Goal: Task Accomplishment & Management: Use online tool/utility

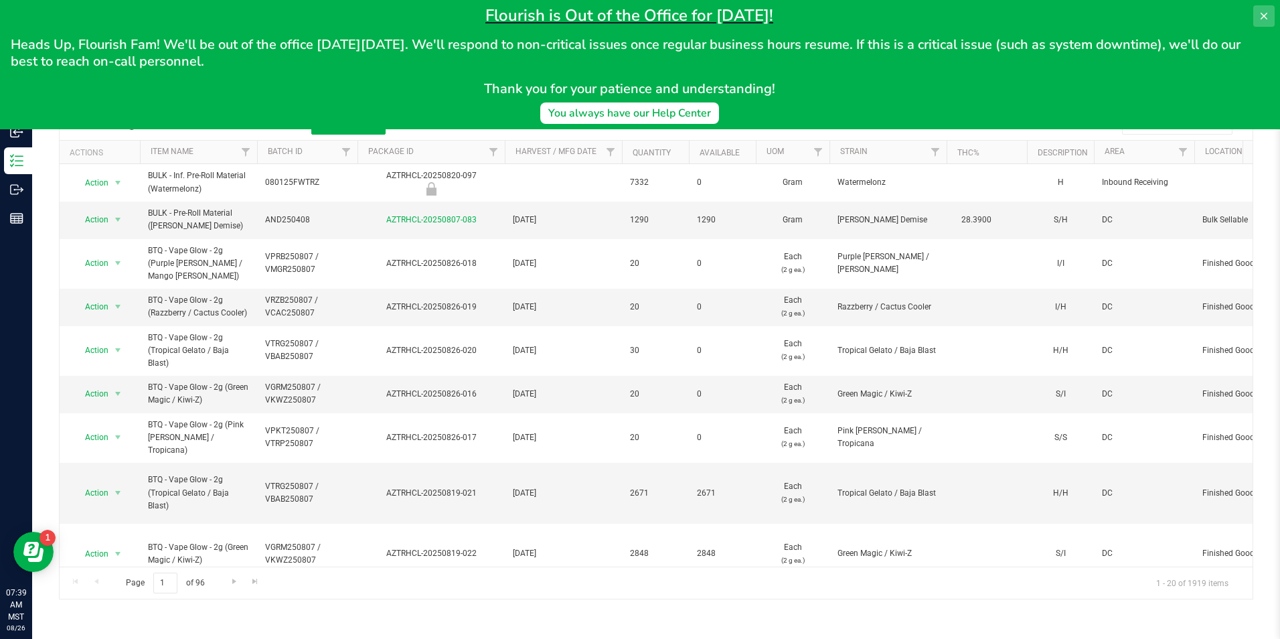
click at [1263, 16] on icon at bounding box center [1264, 16] width 11 height 11
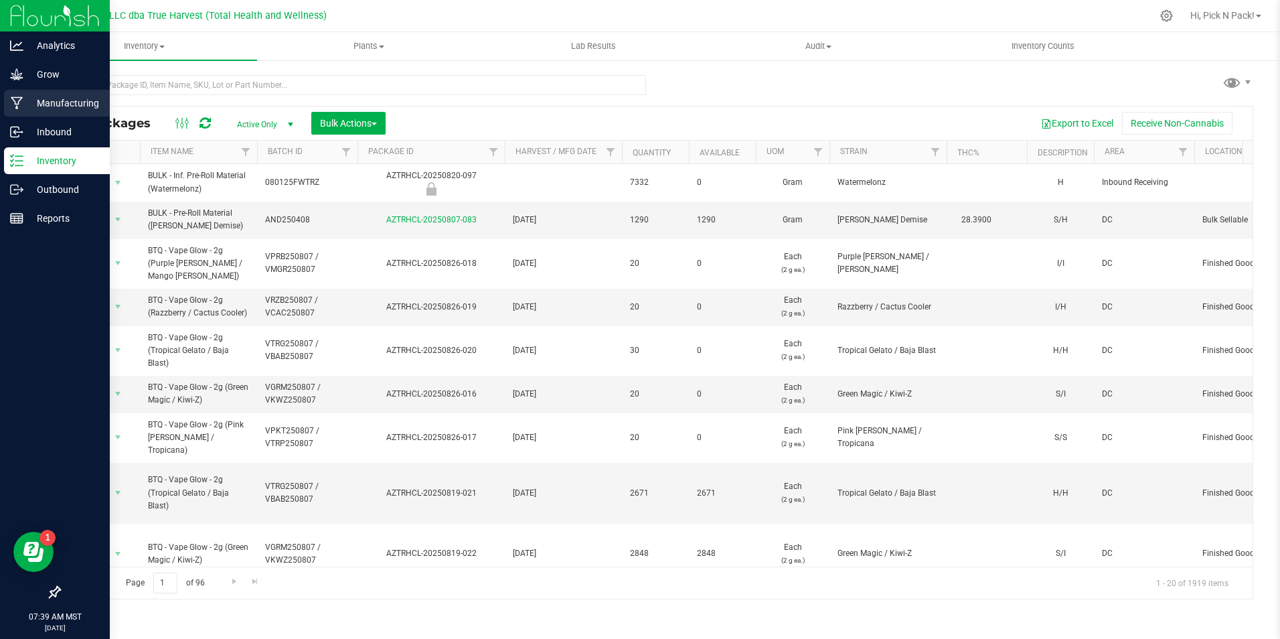
click at [58, 97] on p "Manufacturing" at bounding box center [63, 103] width 80 height 16
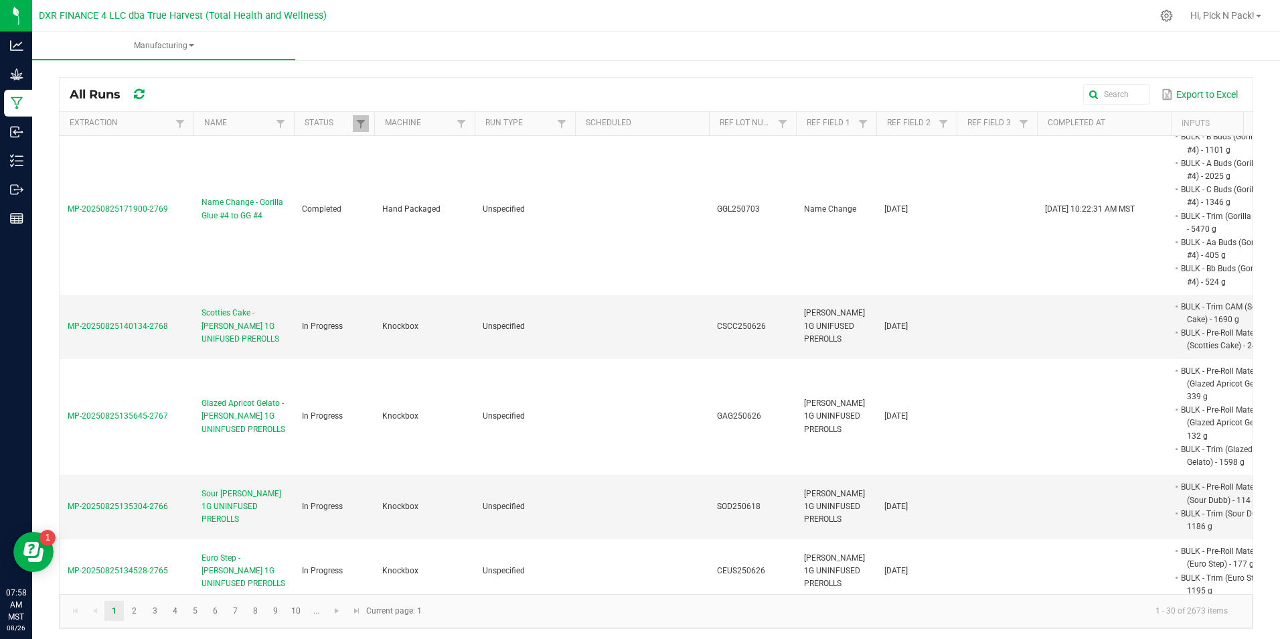
scroll to position [871, 0]
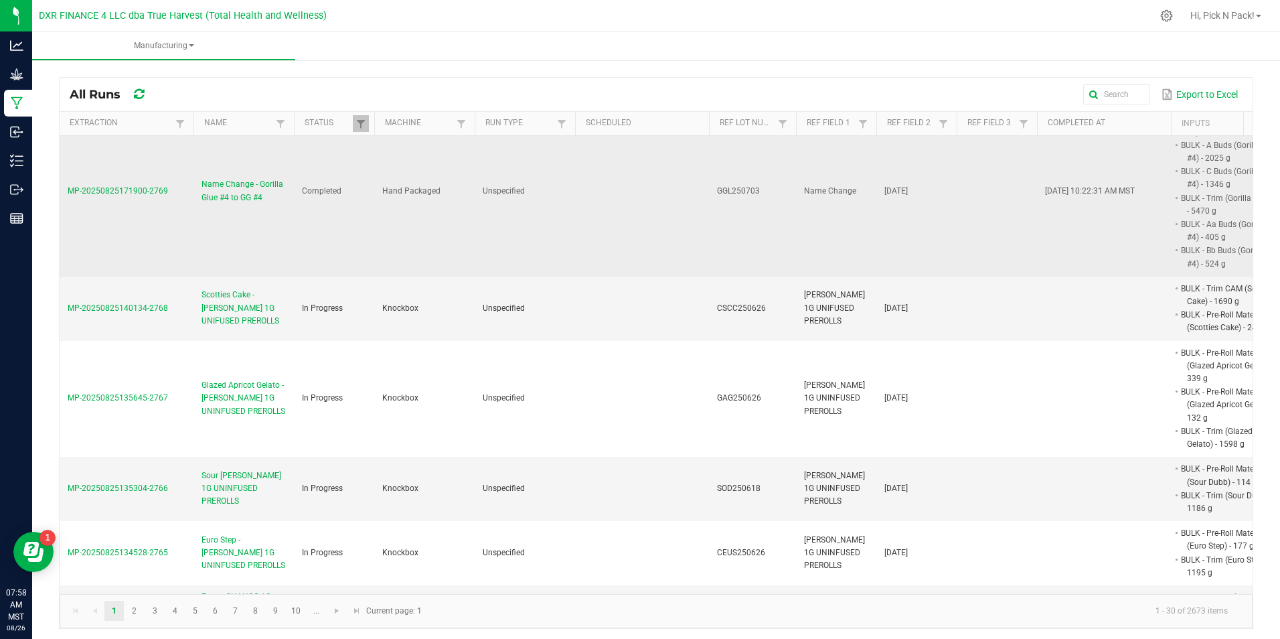
drag, startPoint x: 211, startPoint y: 212, endPoint x: 192, endPoint y: 251, distance: 43.1
click at [192, 251] on td "MP-20250825171900-2769" at bounding box center [127, 190] width 134 height 169
click at [216, 204] on span "Name Change - Gorilla Glue #4 to GG #4" at bounding box center [244, 190] width 84 height 25
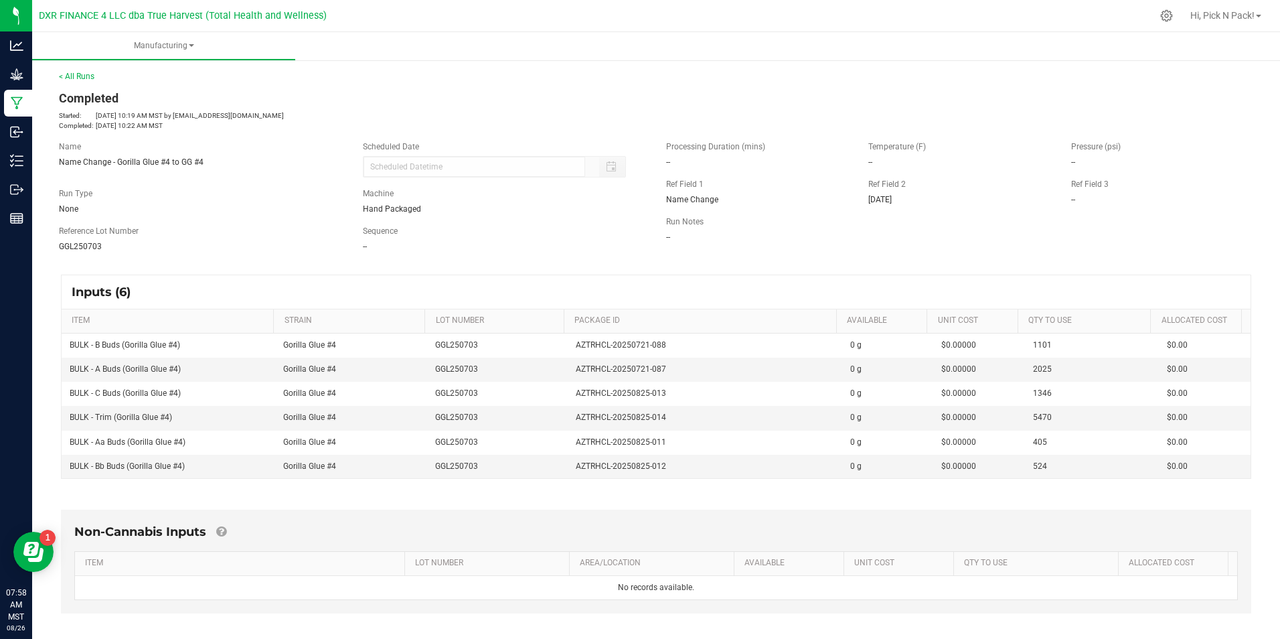
drag, startPoint x: 1249, startPoint y: 1, endPoint x: 906, endPoint y: 24, distance: 343.6
click at [906, 24] on div at bounding box center [742, 16] width 820 height 26
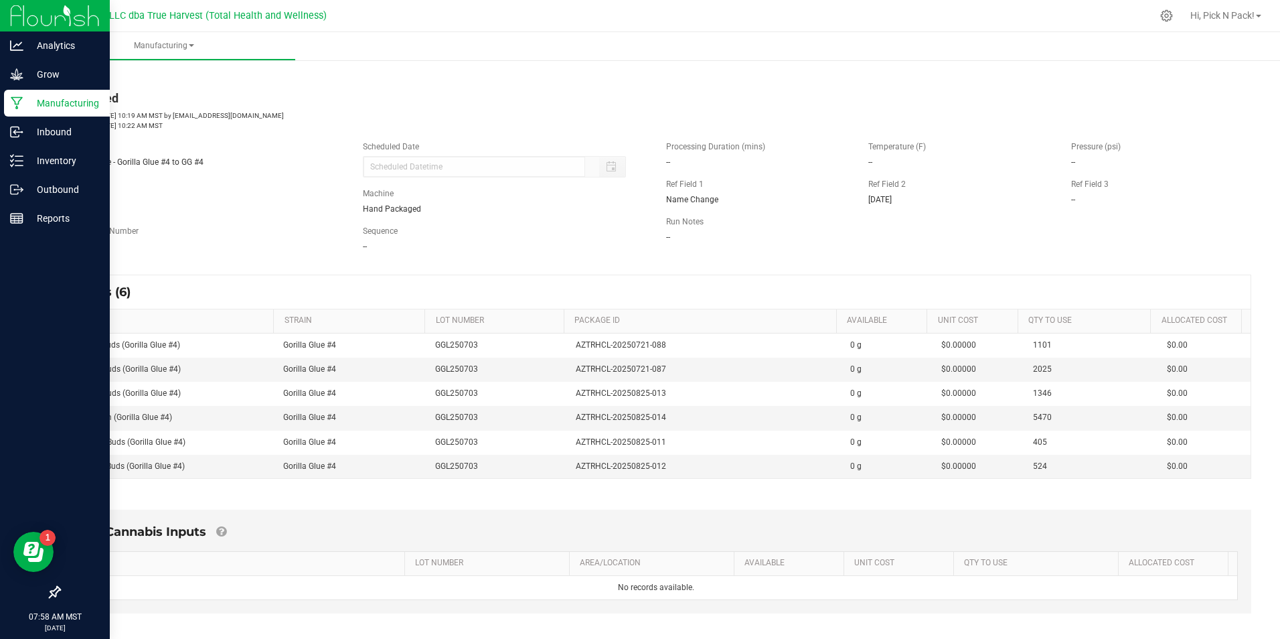
click at [40, 100] on p "Manufacturing" at bounding box center [63, 103] width 80 height 16
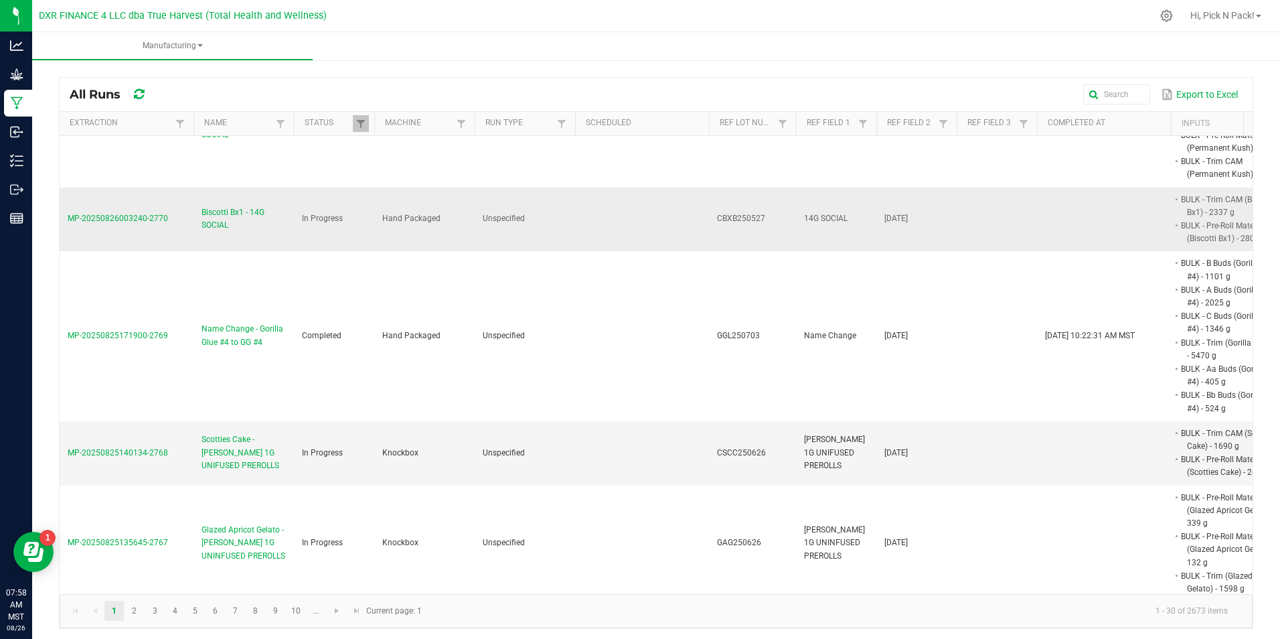
scroll to position [737, 0]
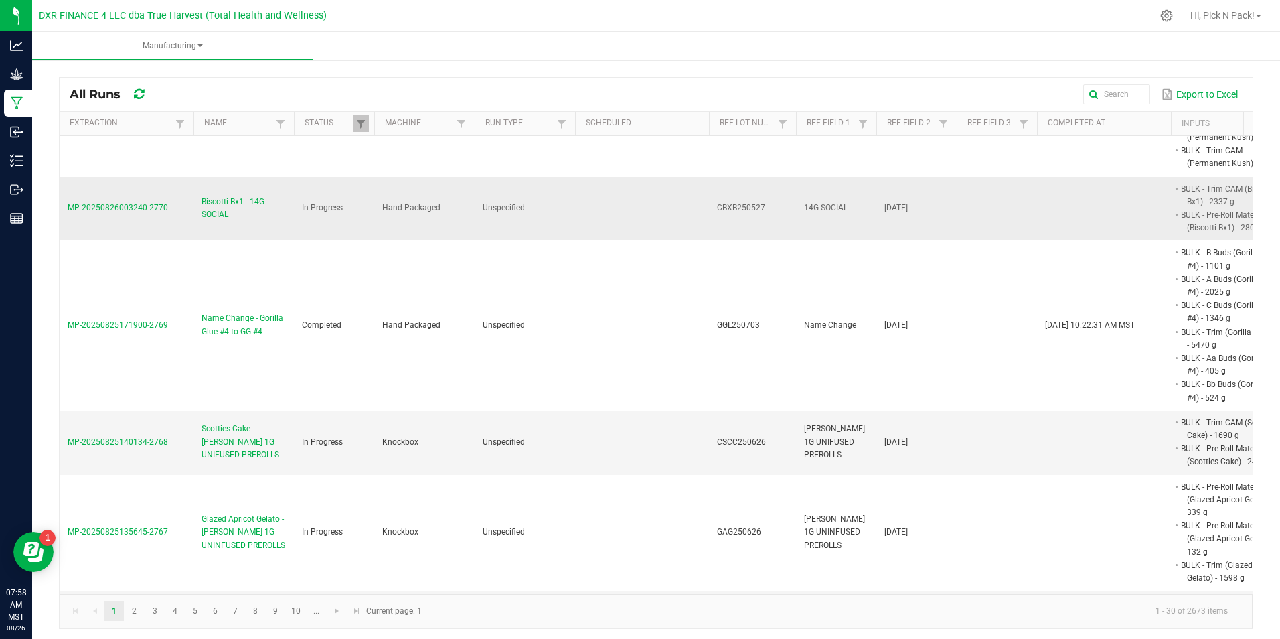
click at [214, 221] on span "Biscotti Bx1 - 14G SOCIAL" at bounding box center [244, 208] width 84 height 25
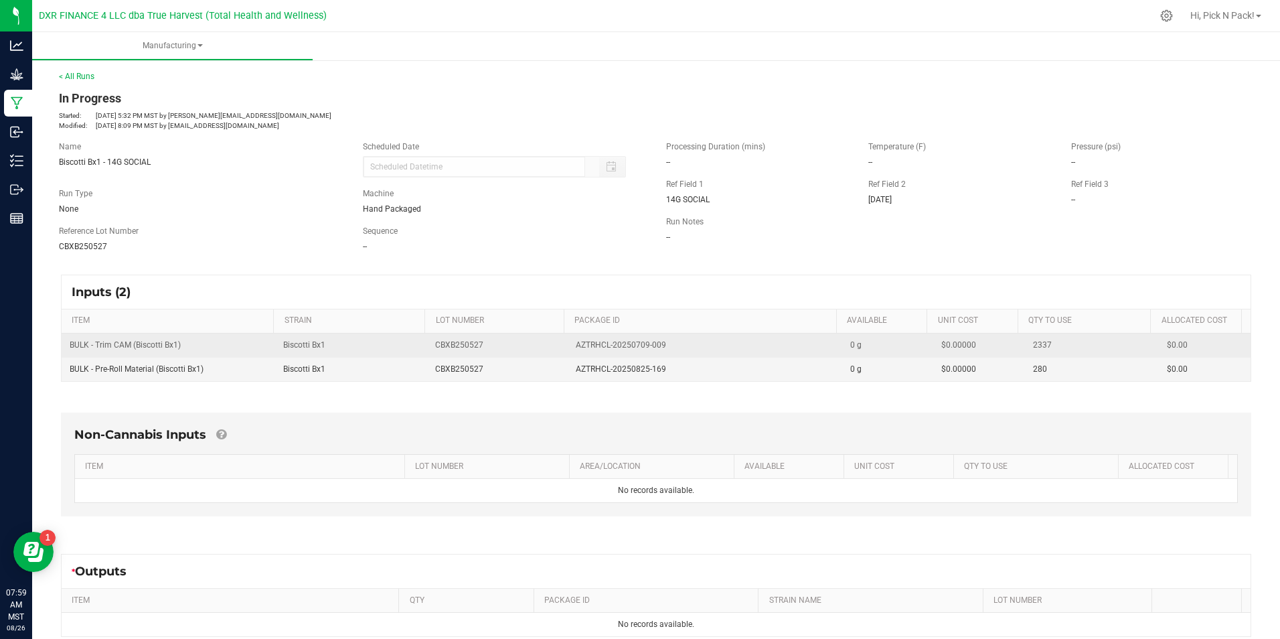
drag, startPoint x: 663, startPoint y: 345, endPoint x: 564, endPoint y: 346, distance: 99.1
click at [568, 346] on td "AZTRHCL-20250709-009" at bounding box center [705, 345] width 275 height 24
copy span "AZTRHCL-20250709-009"
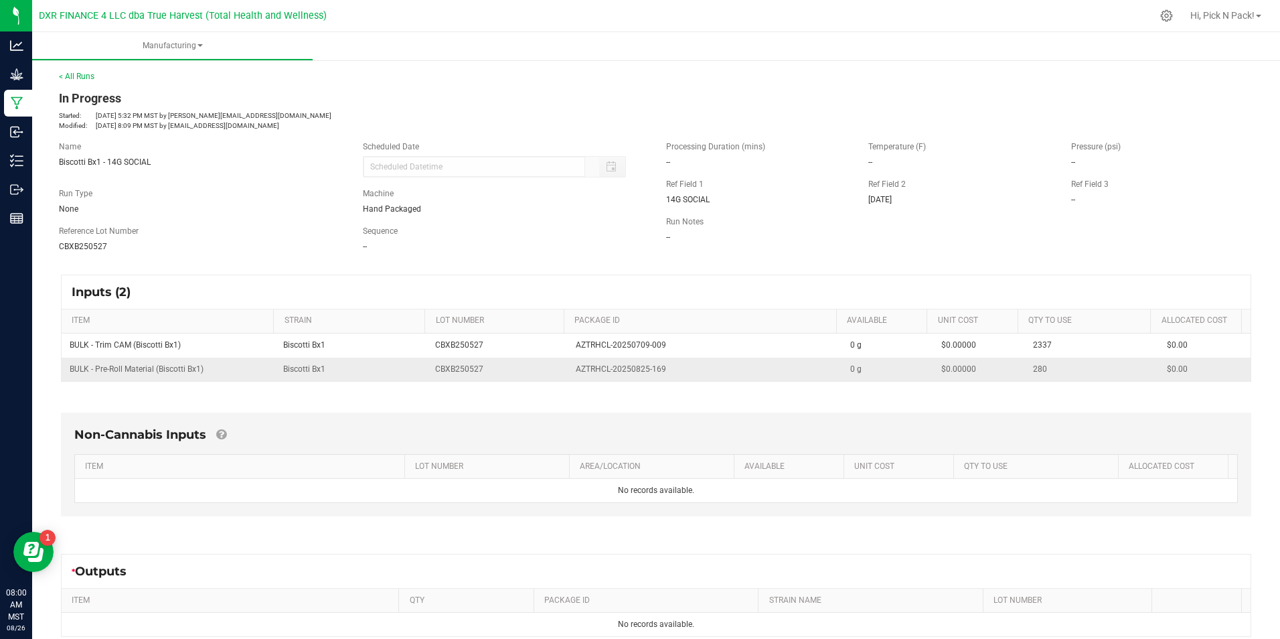
click at [576, 363] on span "AZTRHCL-20250825-169" at bounding box center [621, 369] width 90 height 13
drag, startPoint x: 565, startPoint y: 372, endPoint x: 664, endPoint y: 372, distance: 99.8
click at [664, 372] on td "AZTRHCL-20250825-169" at bounding box center [705, 369] width 275 height 23
copy span "AZTRHCL-20250825-169"
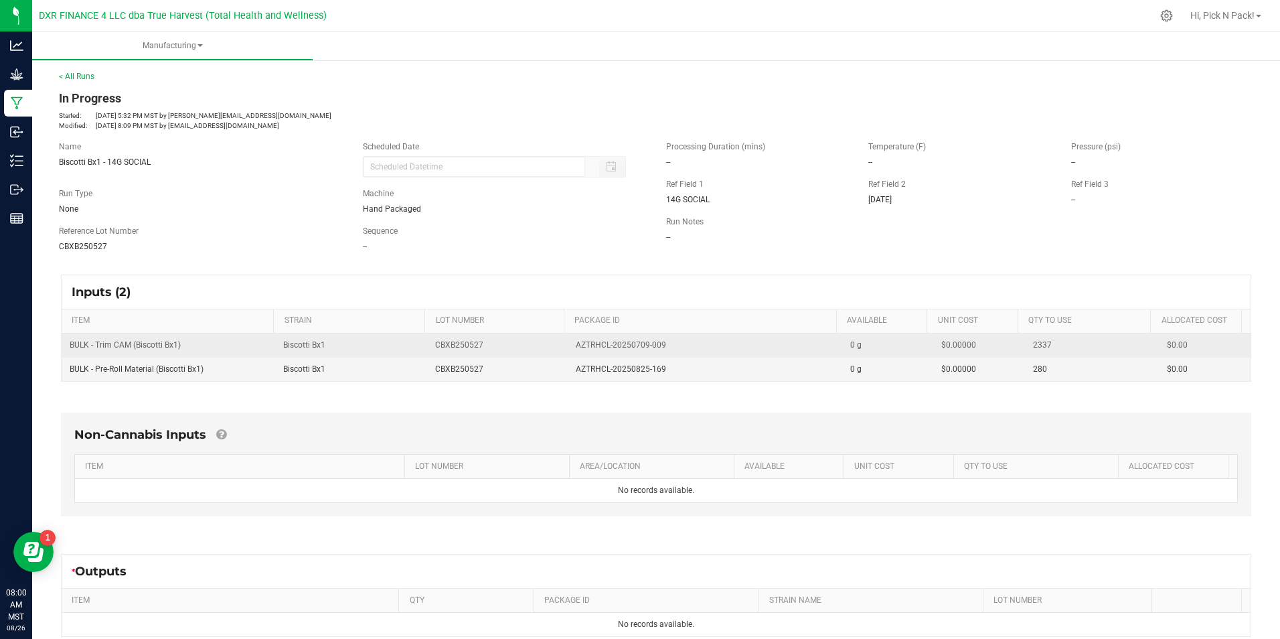
click at [139, 341] on span "BULK - Trim CAM (Biscotti Bx1)" at bounding box center [125, 344] width 111 height 9
drag, startPoint x: 139, startPoint y: 341, endPoint x: 64, endPoint y: 348, distance: 75.3
click at [64, 348] on td "BULK - Trim CAM (Biscotti Bx1)" at bounding box center [169, 345] width 214 height 24
copy span "BULK - Trim CAM (Biscotti Bx1)"
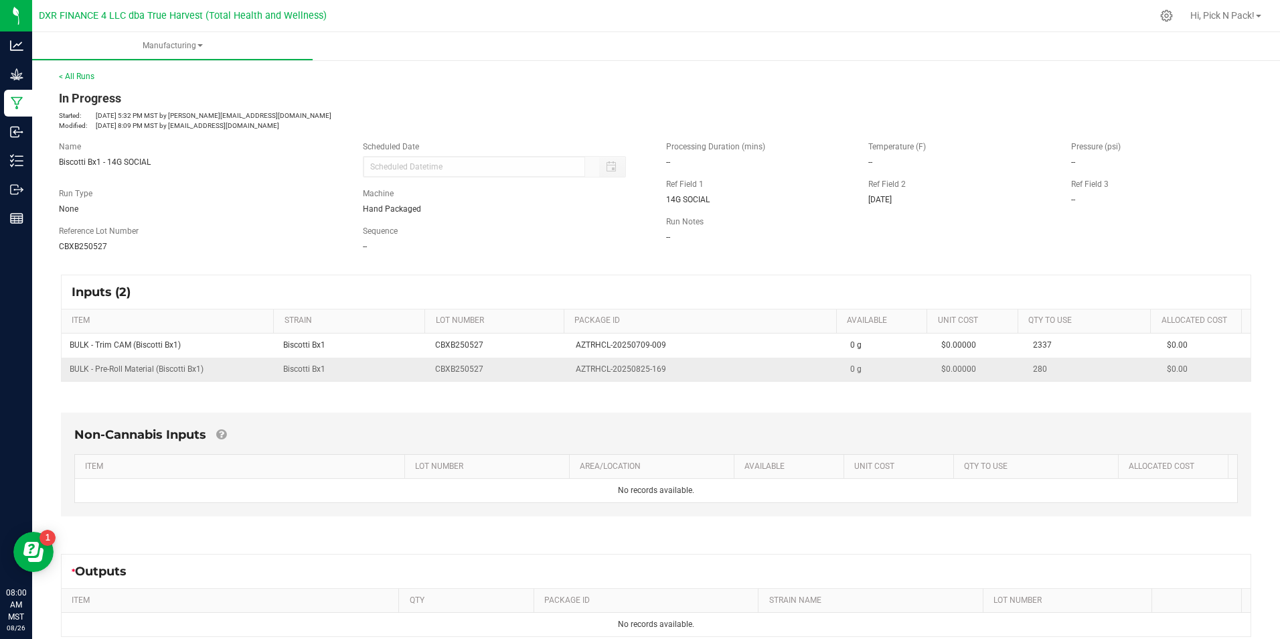
click at [160, 369] on span "BULK - Pre-Roll Material (Biscotti Bx1)" at bounding box center [137, 368] width 134 height 9
drag, startPoint x: 214, startPoint y: 373, endPoint x: 70, endPoint y: 376, distance: 144.7
click at [70, 376] on td "BULK - Pre-Roll Material (Biscotti Bx1)" at bounding box center [169, 369] width 214 height 23
copy span "BULK - Pre-Roll Material (Biscotti Bx1)"
